Goal: Find specific page/section: Find specific page/section

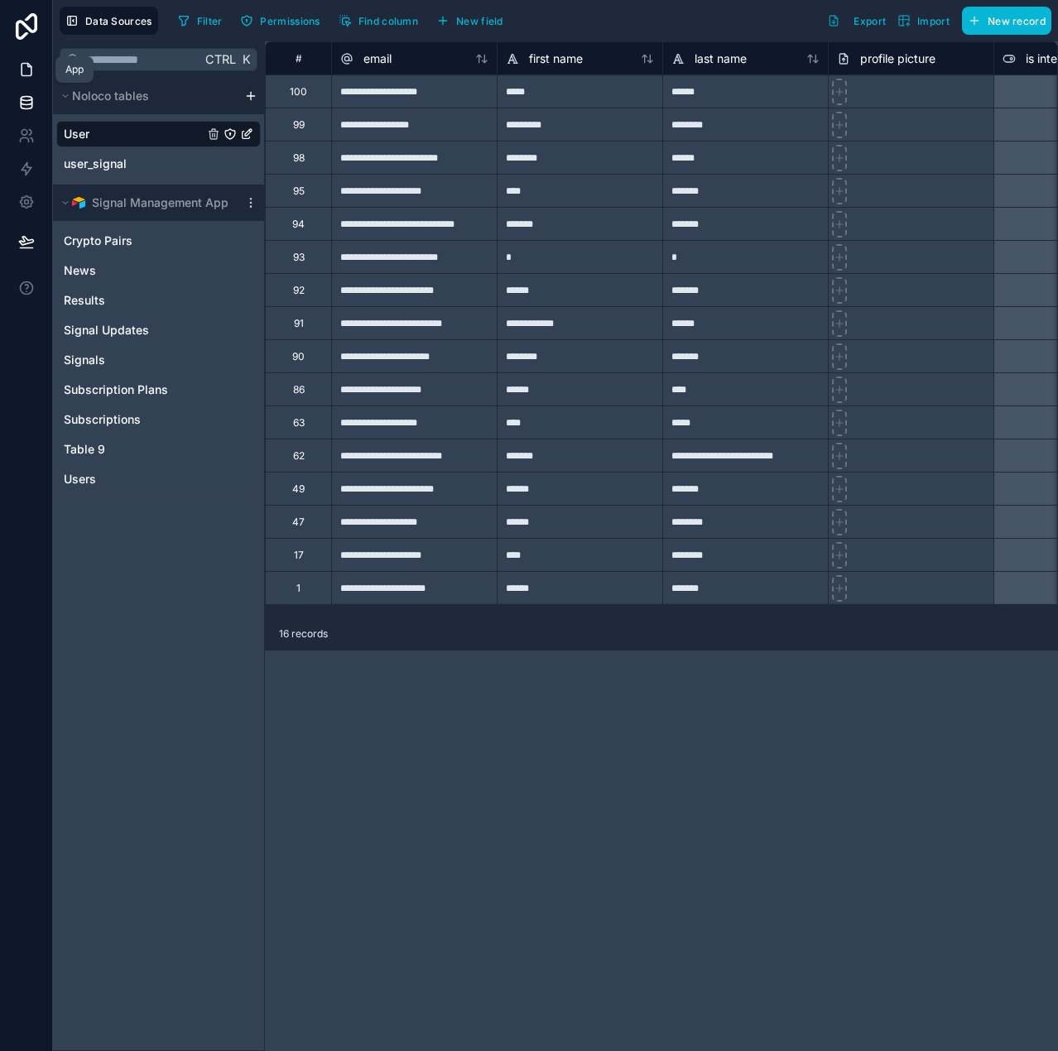
click at [31, 69] on icon at bounding box center [27, 70] width 10 height 12
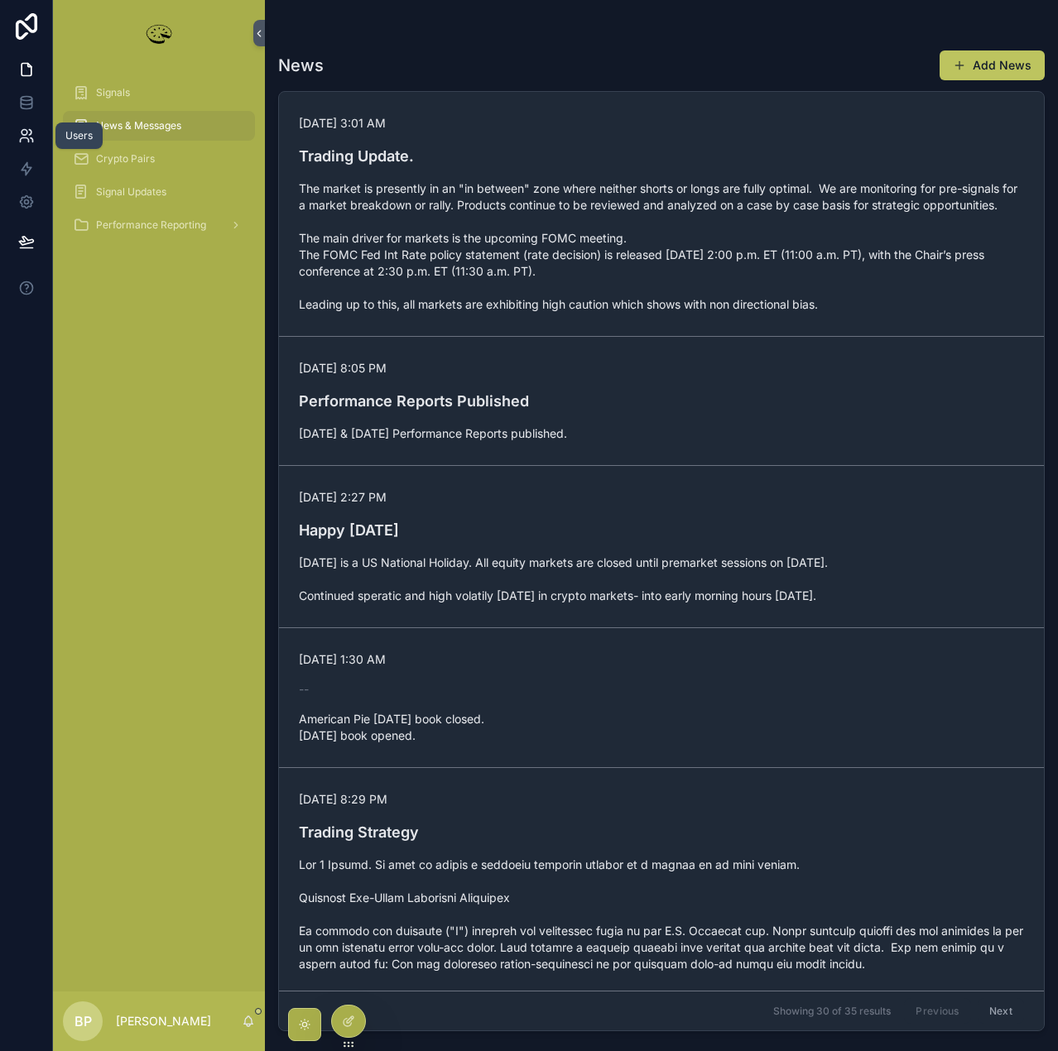
click at [26, 137] on icon at bounding box center [26, 135] width 17 height 17
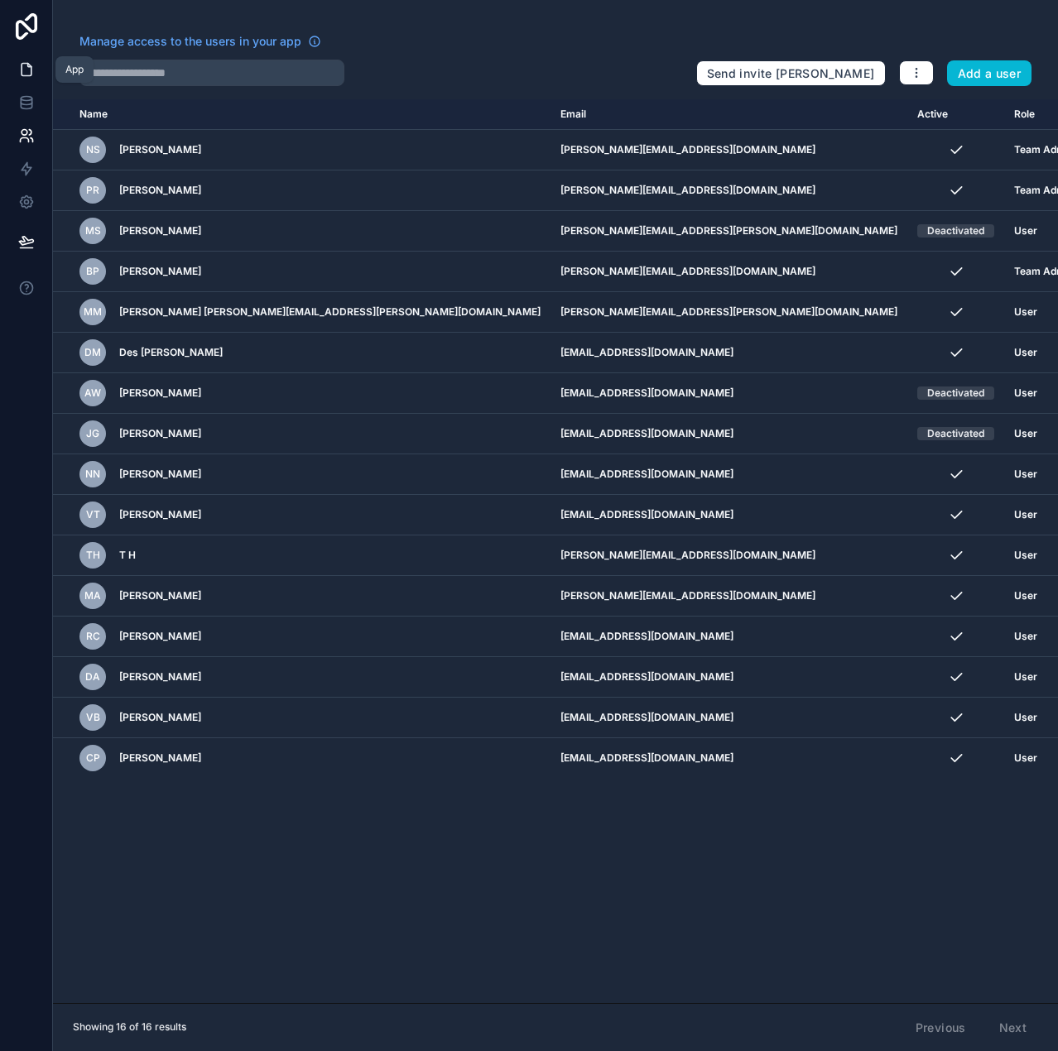
click at [23, 71] on icon at bounding box center [26, 69] width 17 height 17
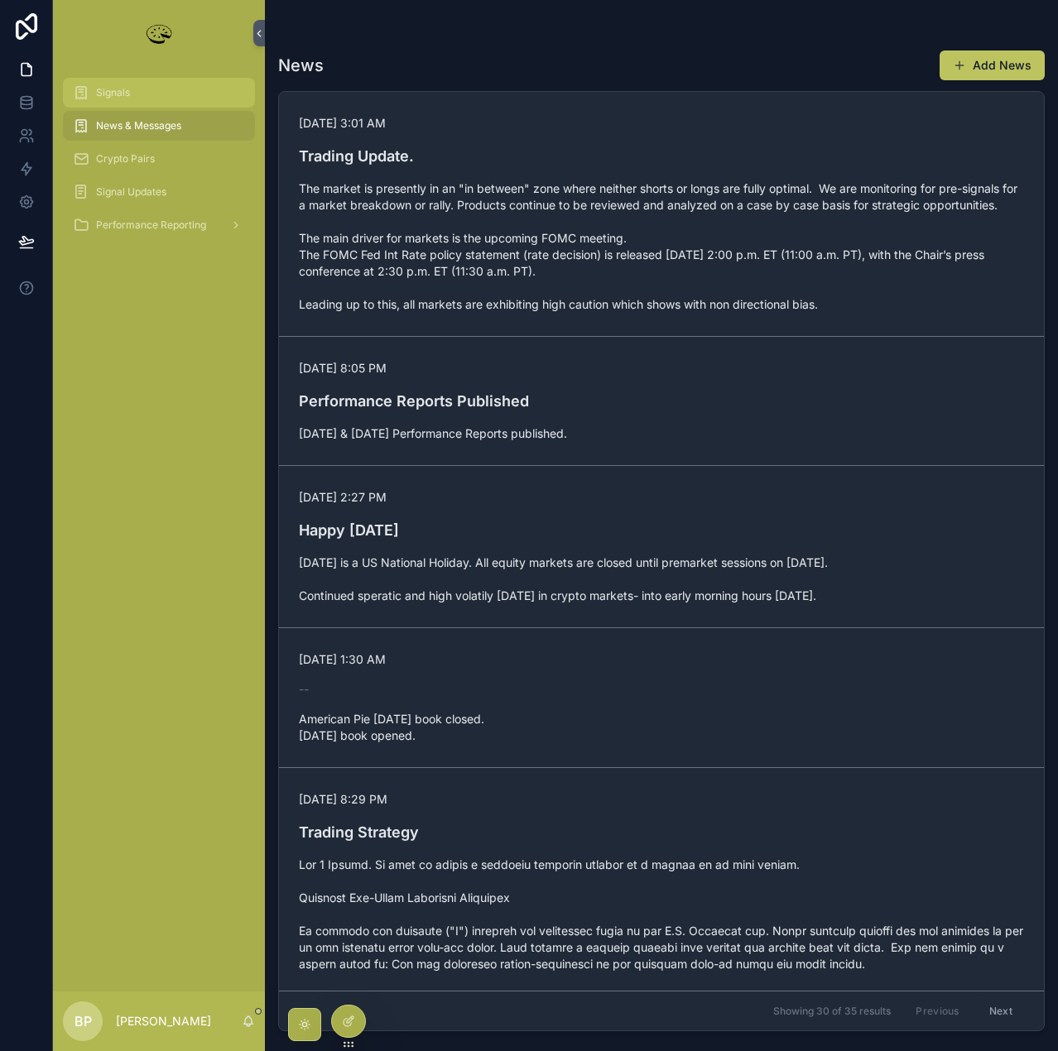
click at [102, 97] on span "Signals" at bounding box center [113, 92] width 34 height 13
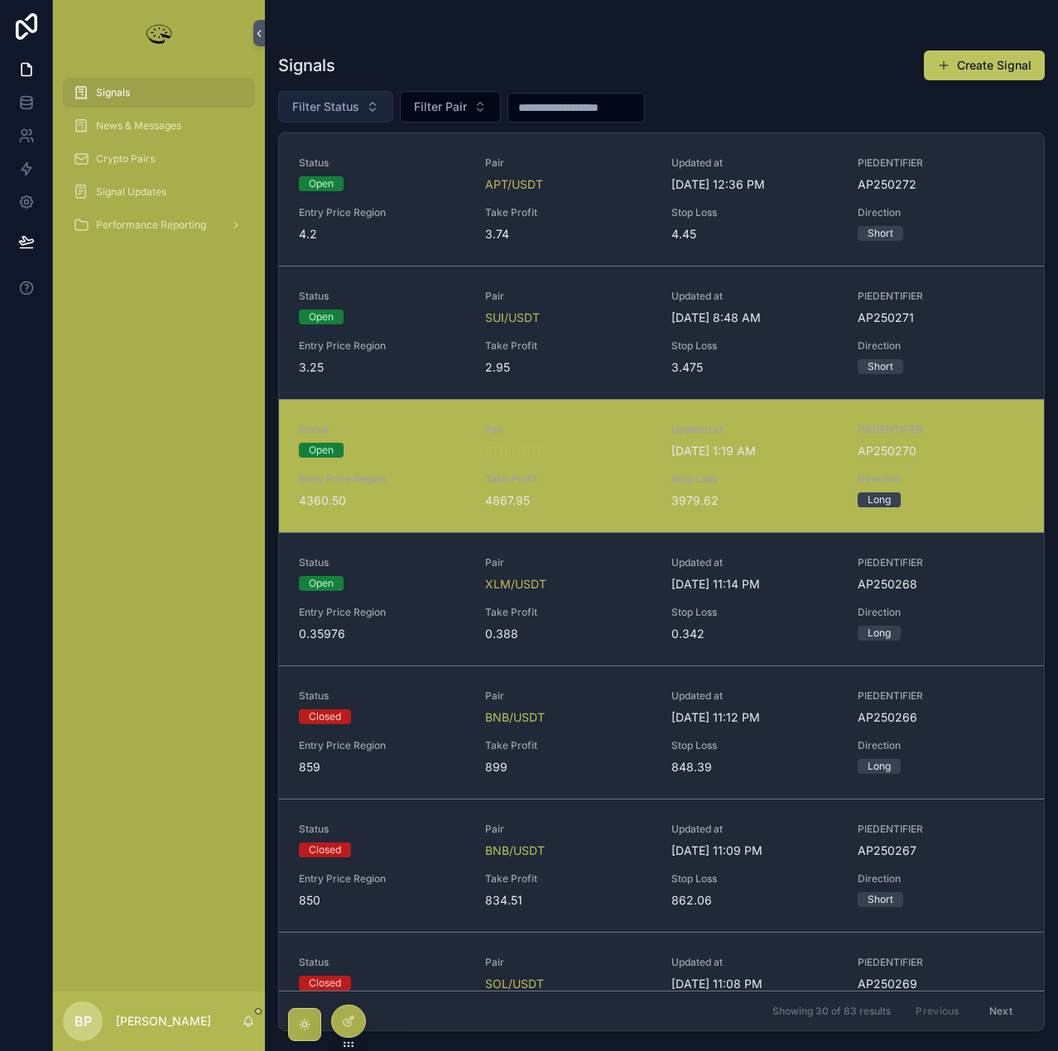
click at [335, 111] on span "Filter Status" at bounding box center [325, 106] width 67 height 17
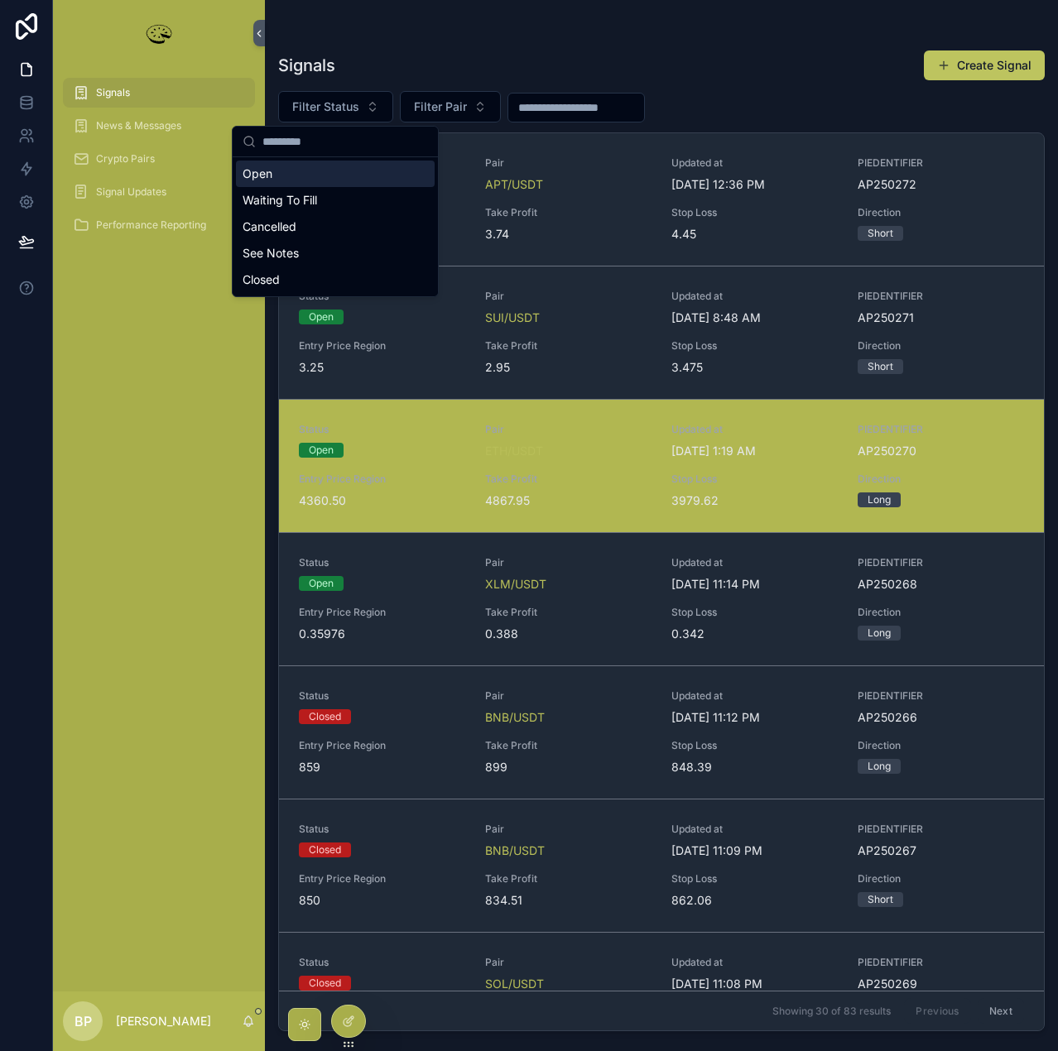
click at [297, 183] on div "Open" at bounding box center [335, 174] width 199 height 26
